Goal: Information Seeking & Learning: Learn about a topic

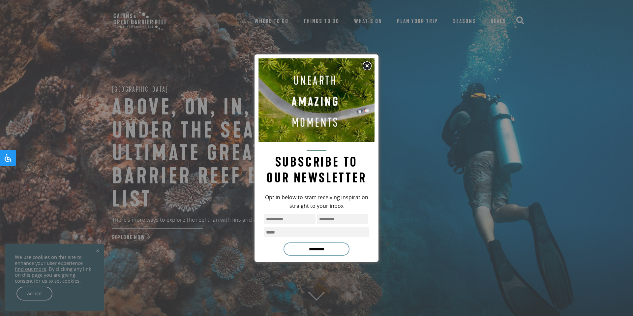
click at [363, 68] on img at bounding box center [367, 66] width 10 height 10
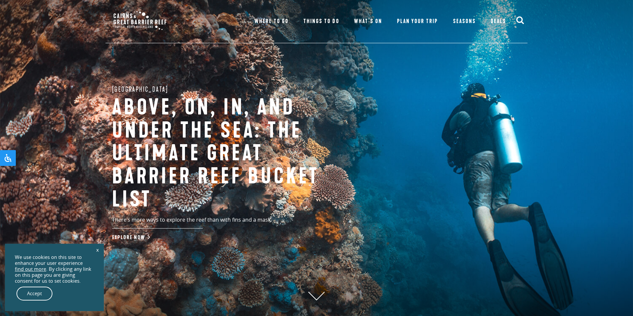
click at [283, 22] on span "Where To Go" at bounding box center [271, 21] width 34 height 7
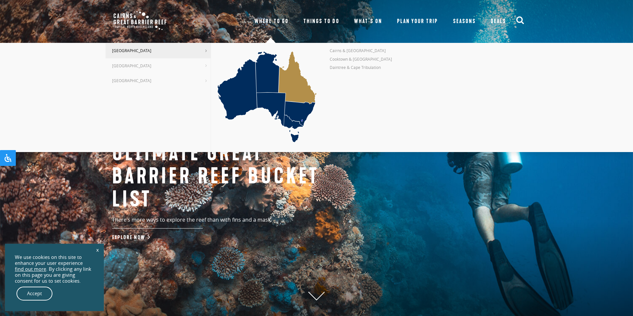
click at [275, 181] on h1 "Above, on, in, and under the sea: The ultimate Great Barrier Reef bucket list" at bounding box center [221, 153] width 218 height 115
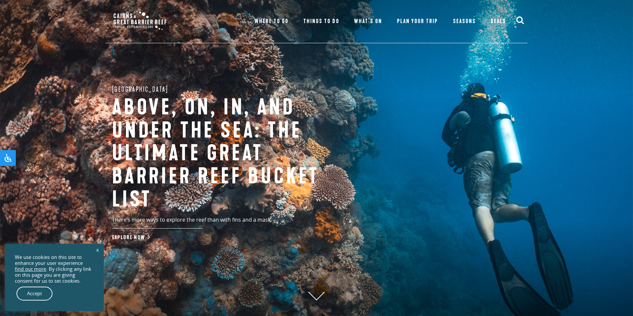
click at [280, 21] on span "Where To Go" at bounding box center [271, 21] width 34 height 7
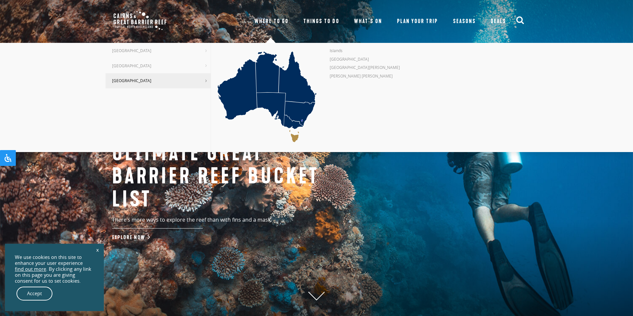
click at [468, 19] on span "Seasons" at bounding box center [464, 21] width 23 height 7
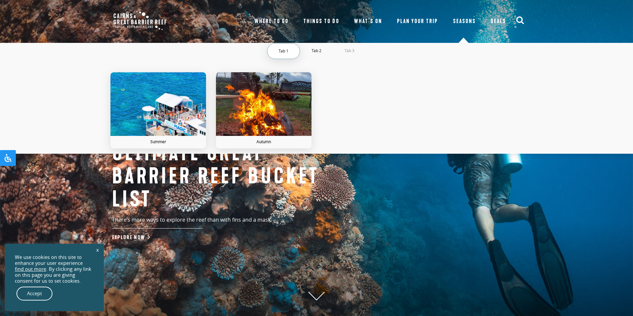
click at [314, 51] on span "Tab 2" at bounding box center [317, 50] width 10 height 5
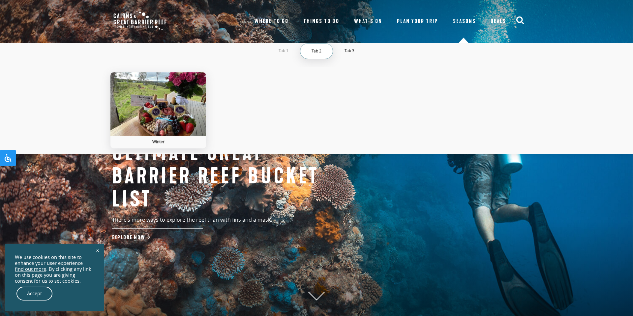
click at [353, 50] on span "Tab 3" at bounding box center [349, 50] width 10 height 5
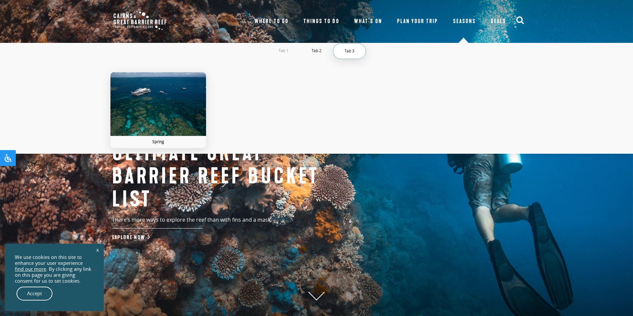
click at [326, 49] on link "Tab 2" at bounding box center [316, 50] width 33 height 15
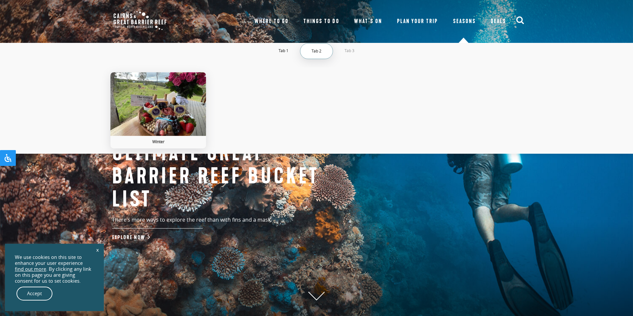
click at [290, 50] on link "Tab 1" at bounding box center [283, 50] width 33 height 15
